Goal: Navigation & Orientation: Find specific page/section

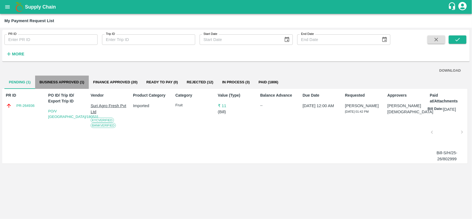
click at [48, 82] on button "Business Approved (1)" at bounding box center [62, 82] width 54 height 13
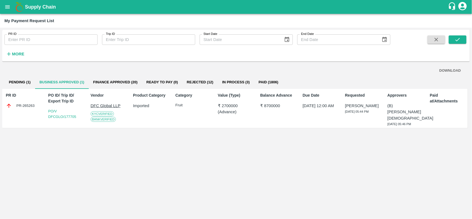
click at [25, 105] on div "PR-265263" at bounding box center [24, 106] width 36 height 6
copy div "PR-265263"
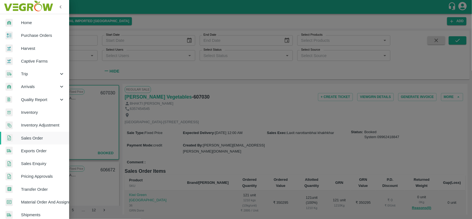
scroll to position [118, 0]
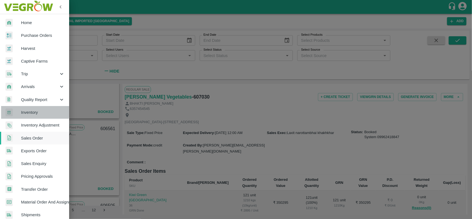
click at [28, 109] on span "Inventory" at bounding box center [43, 112] width 44 height 6
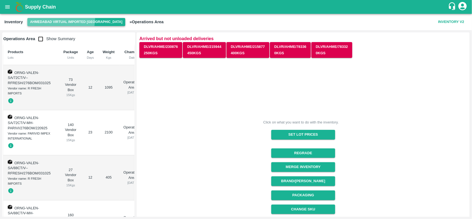
click at [46, 18] on button "Ahmedabad virtual imported [GEOGRAPHIC_DATA]" at bounding box center [76, 22] width 98 height 8
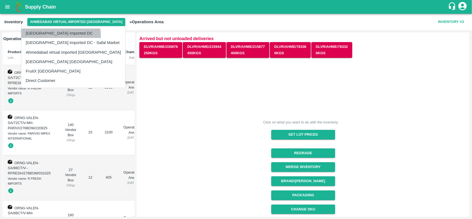
click at [38, 37] on li "[GEOGRAPHIC_DATA] Imported DC" at bounding box center [73, 33] width 104 height 9
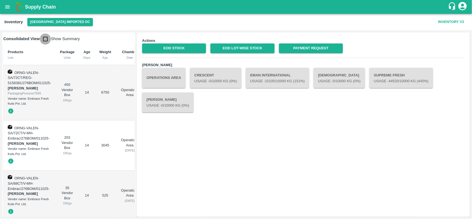
click at [40, 41] on input "checkbox" at bounding box center [45, 38] width 11 height 11
checkbox input "true"
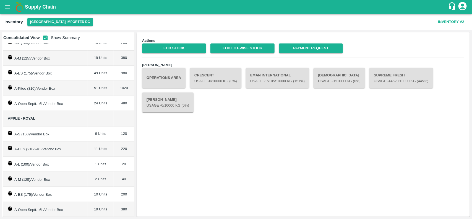
scroll to position [274, 0]
